Goal: Task Accomplishment & Management: Manage account settings

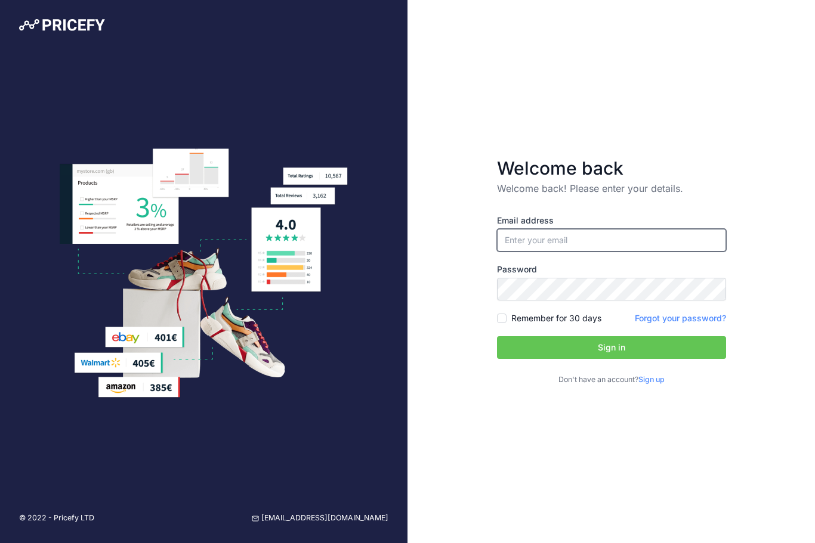
click at [573, 252] on input "email" at bounding box center [611, 240] width 229 height 23
type input "tory.jacobson@gmail.com"
click at [632, 359] on button "Sign in" at bounding box center [611, 347] width 229 height 23
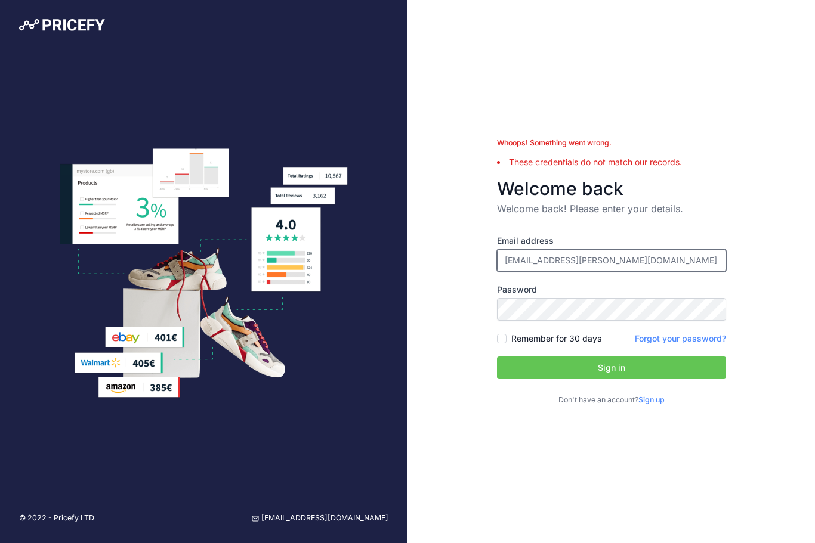
click at [652, 272] on input "tory.jacobson@gmail.com" at bounding box center [611, 260] width 229 height 23
type input "[EMAIL_ADDRESS][PERSON_NAME][DOMAIN_NAME]"
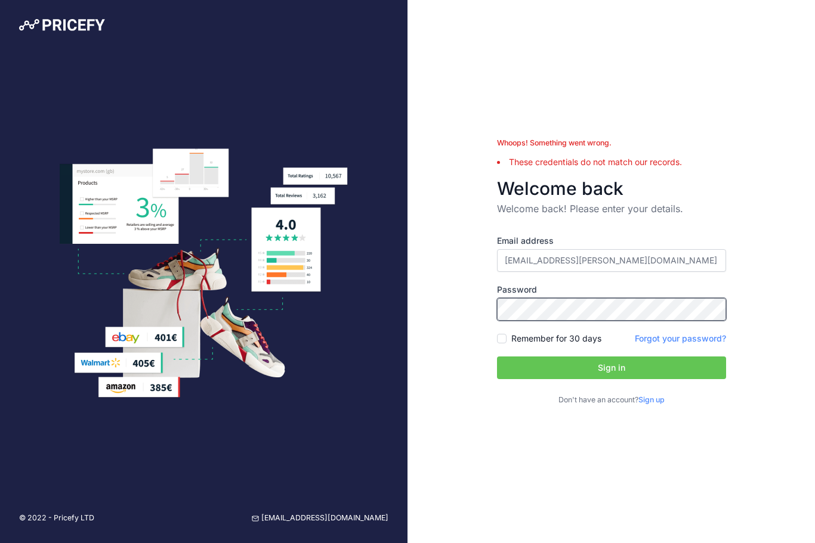
click at [611, 379] on button "Sign in" at bounding box center [611, 368] width 229 height 23
click at [553, 345] on label "Remember for 30 days" at bounding box center [556, 339] width 90 height 12
click at [506, 343] on input "Remember for 30 days" at bounding box center [502, 339] width 10 height 10
checkbox input "true"
click at [623, 373] on div "Email address tory.jacobson@globalsupplyexchange.com Password Sign up" at bounding box center [611, 320] width 229 height 171
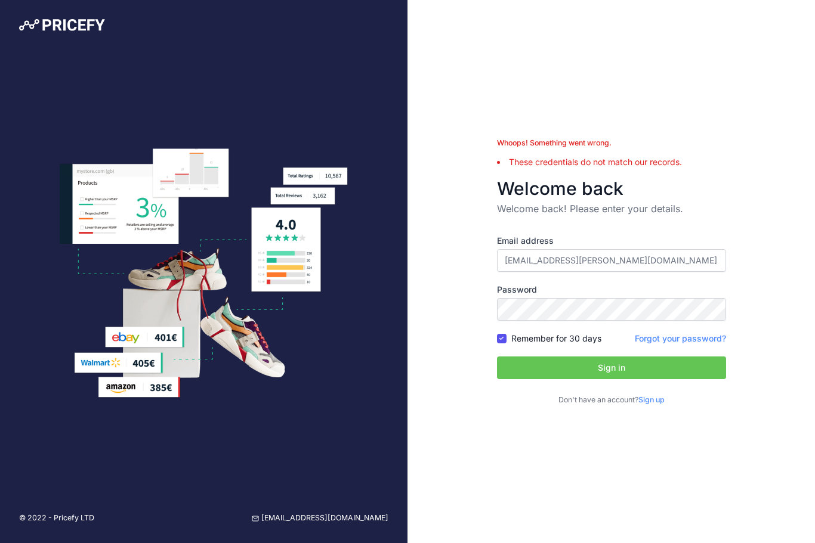
click at [625, 379] on button "Sign in" at bounding box center [611, 368] width 229 height 23
click at [611, 379] on button "Sign in" at bounding box center [611, 368] width 229 height 23
click at [623, 379] on button "Sign in" at bounding box center [611, 368] width 229 height 23
click at [673, 343] on link "Forgot your password?" at bounding box center [680, 338] width 91 height 10
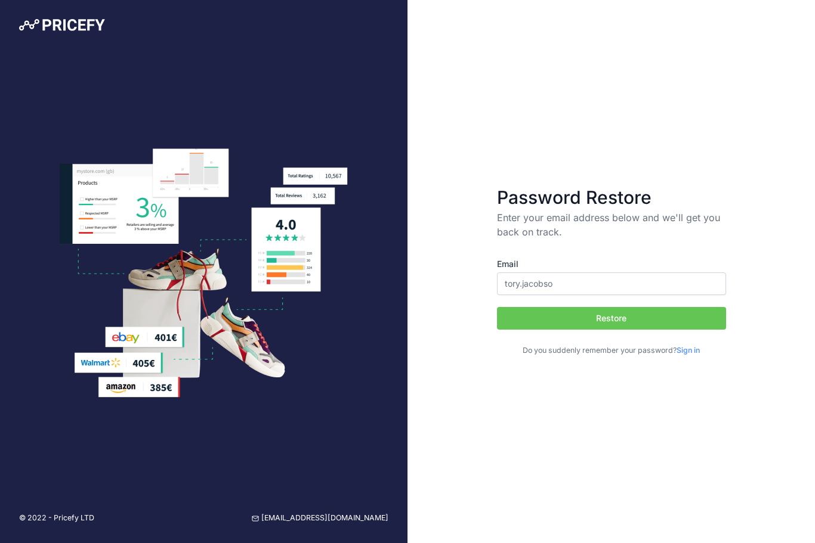
type input "tory.[PERSON_NAME]"
type input "[EMAIL_ADDRESS][PERSON_NAME][DOMAIN_NAME]"
click at [618, 330] on button "Restore" at bounding box center [611, 318] width 229 height 23
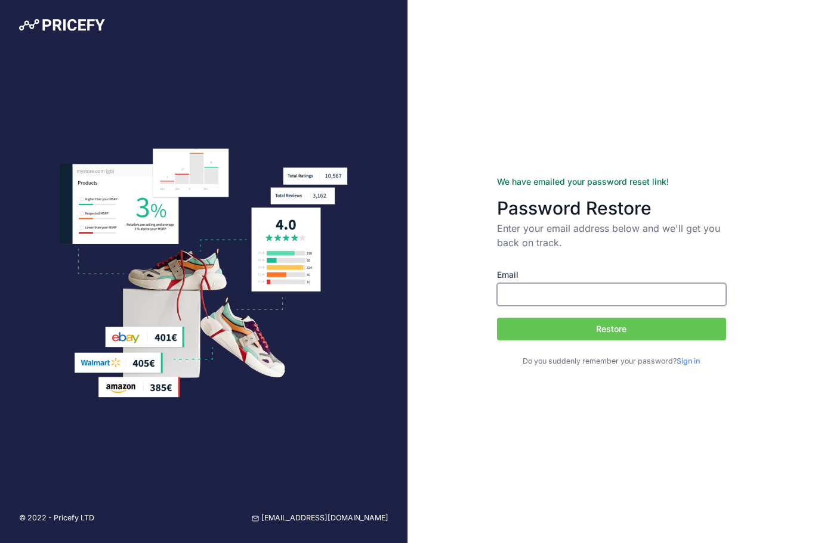
click at [549, 306] on input "Email" at bounding box center [611, 294] width 229 height 23
type input "[PERSON_NAME][EMAIL_ADDRESS][DOMAIN_NAME]"
click at [760, 430] on div "We have emailed your password reset link! Password Restore Enter your email add…" at bounding box center [610, 271] width 407 height 543
click at [618, 341] on button "Restore" at bounding box center [611, 329] width 229 height 23
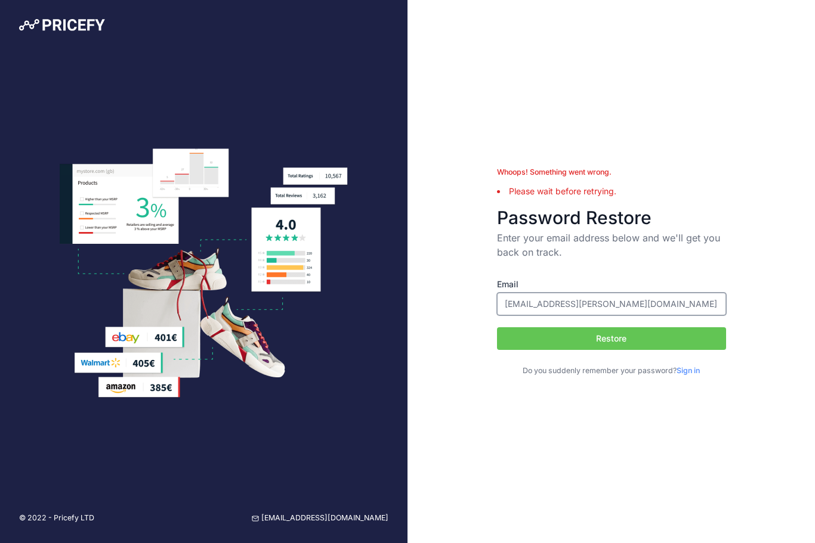
click at [581, 315] on input "[EMAIL_ADDRESS][PERSON_NAME][DOMAIN_NAME]" at bounding box center [611, 304] width 229 height 23
click at [575, 315] on input "[EMAIL_ADDRESS][PERSON_NAME][DOMAIN_NAME]" at bounding box center [611, 304] width 229 height 23
click at [441, 201] on div "Whoops! Something went wrong. Please wait before retrying. Password Restore Ent…" at bounding box center [610, 271] width 407 height 543
click at [91, 28] on img at bounding box center [62, 25] width 86 height 12
click at [692, 375] on link "Sign in" at bounding box center [687, 370] width 23 height 9
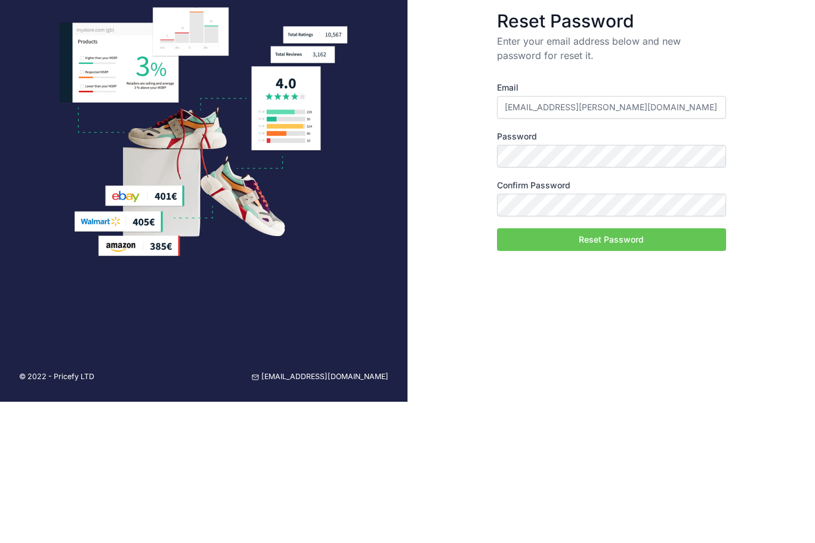
click at [623, 370] on button "Reset Password" at bounding box center [611, 381] width 229 height 23
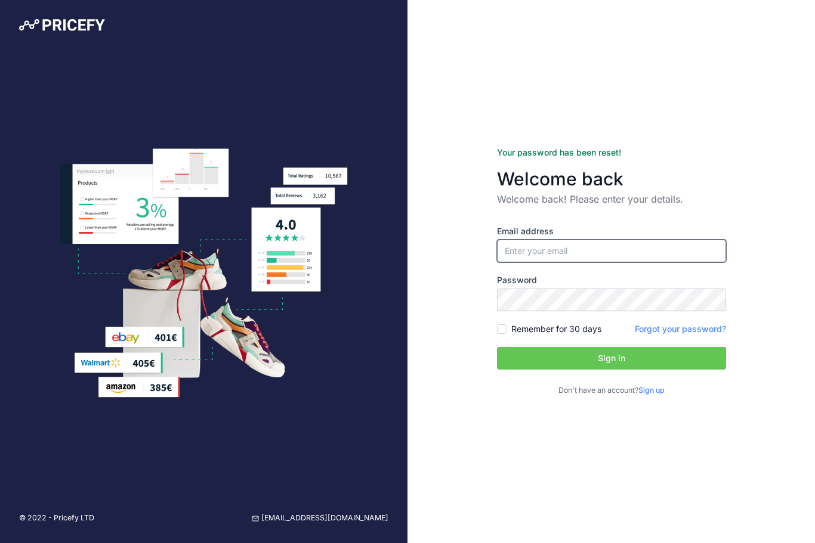
click at [549, 262] on input "email" at bounding box center [611, 251] width 229 height 23
type input "[EMAIL_ADDRESS][PERSON_NAME][DOMAIN_NAME]"
click at [611, 370] on button "Sign in" at bounding box center [611, 358] width 229 height 23
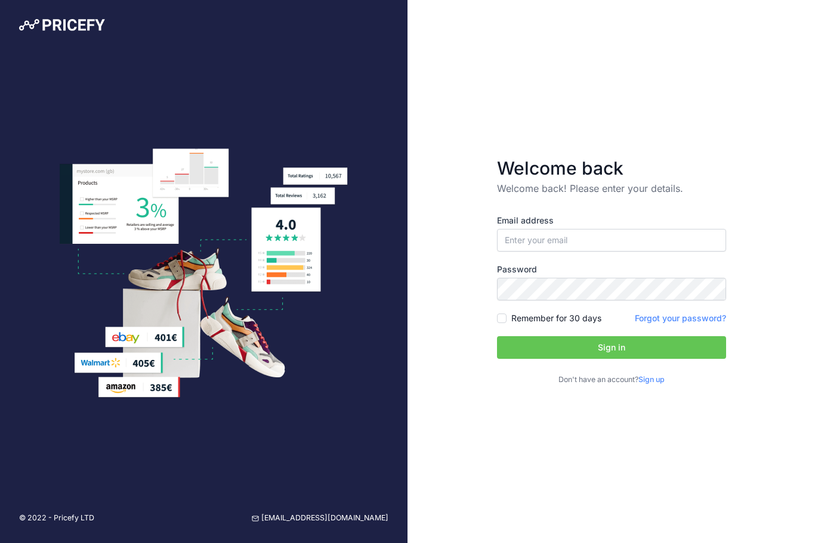
click at [692, 386] on div "Don't have an account? Sign up" at bounding box center [611, 378] width 229 height 15
click at [583, 252] on input "email" at bounding box center [611, 240] width 229 height 23
type input "[PERSON_NAME][EMAIL_ADDRESS][DOMAIN_NAME]"
click at [500, 323] on input "Remember for 30 days" at bounding box center [502, 319] width 10 height 10
checkbox input "true"
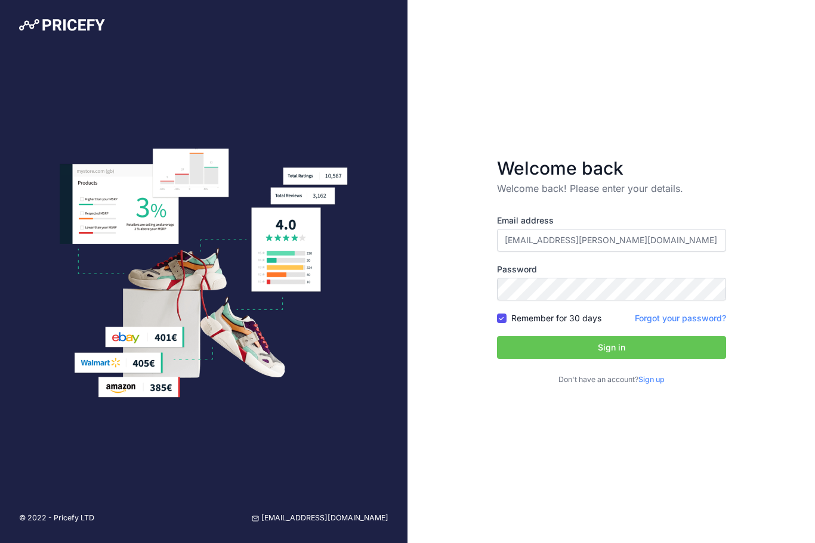
click at [625, 359] on button "Sign in" at bounding box center [611, 347] width 229 height 23
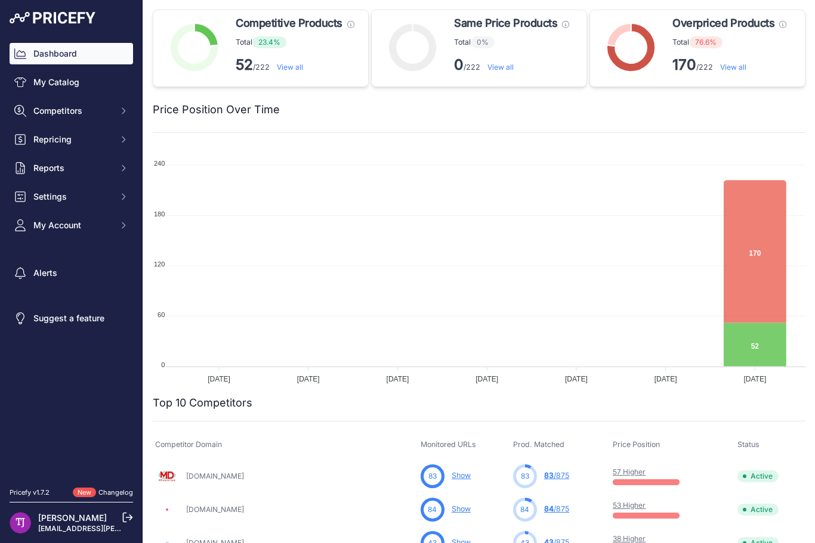
scroll to position [0, 1]
click at [728, 63] on link "View all" at bounding box center [733, 67] width 26 height 9
click at [731, 71] on link "View all" at bounding box center [733, 67] width 26 height 9
click at [745, 70] on link "View all" at bounding box center [733, 67] width 26 height 9
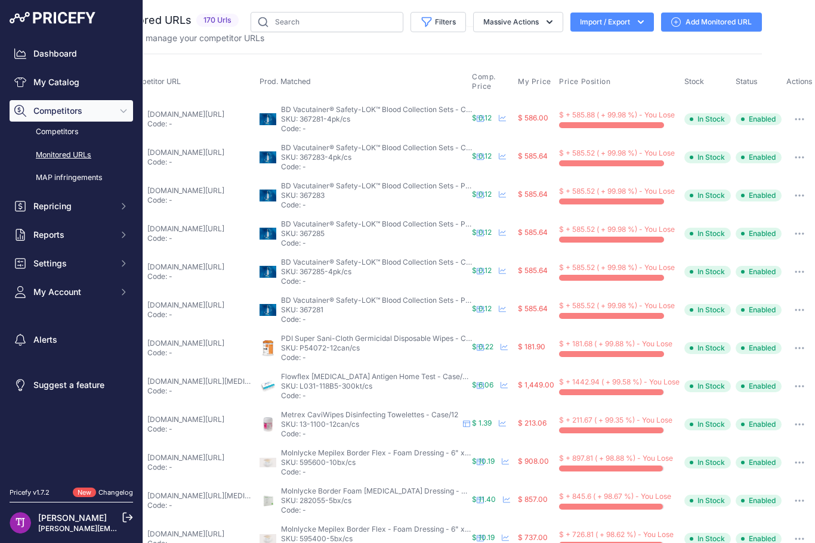
scroll to position [0, 51]
